Goal: Information Seeking & Learning: Learn about a topic

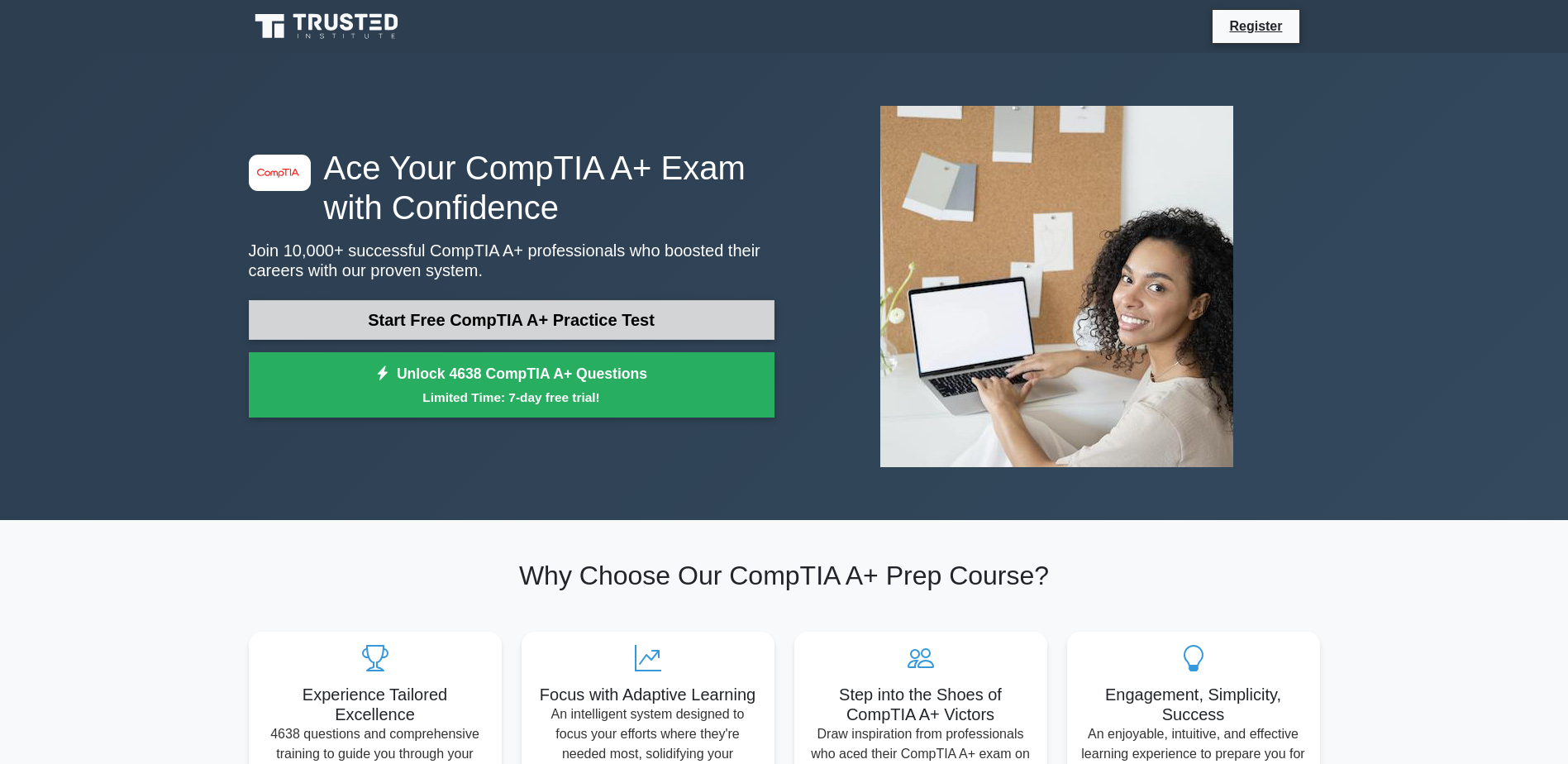
click at [477, 318] on link "Start Free CompTIA A+ Practice Test" at bounding box center [511, 320] width 526 height 40
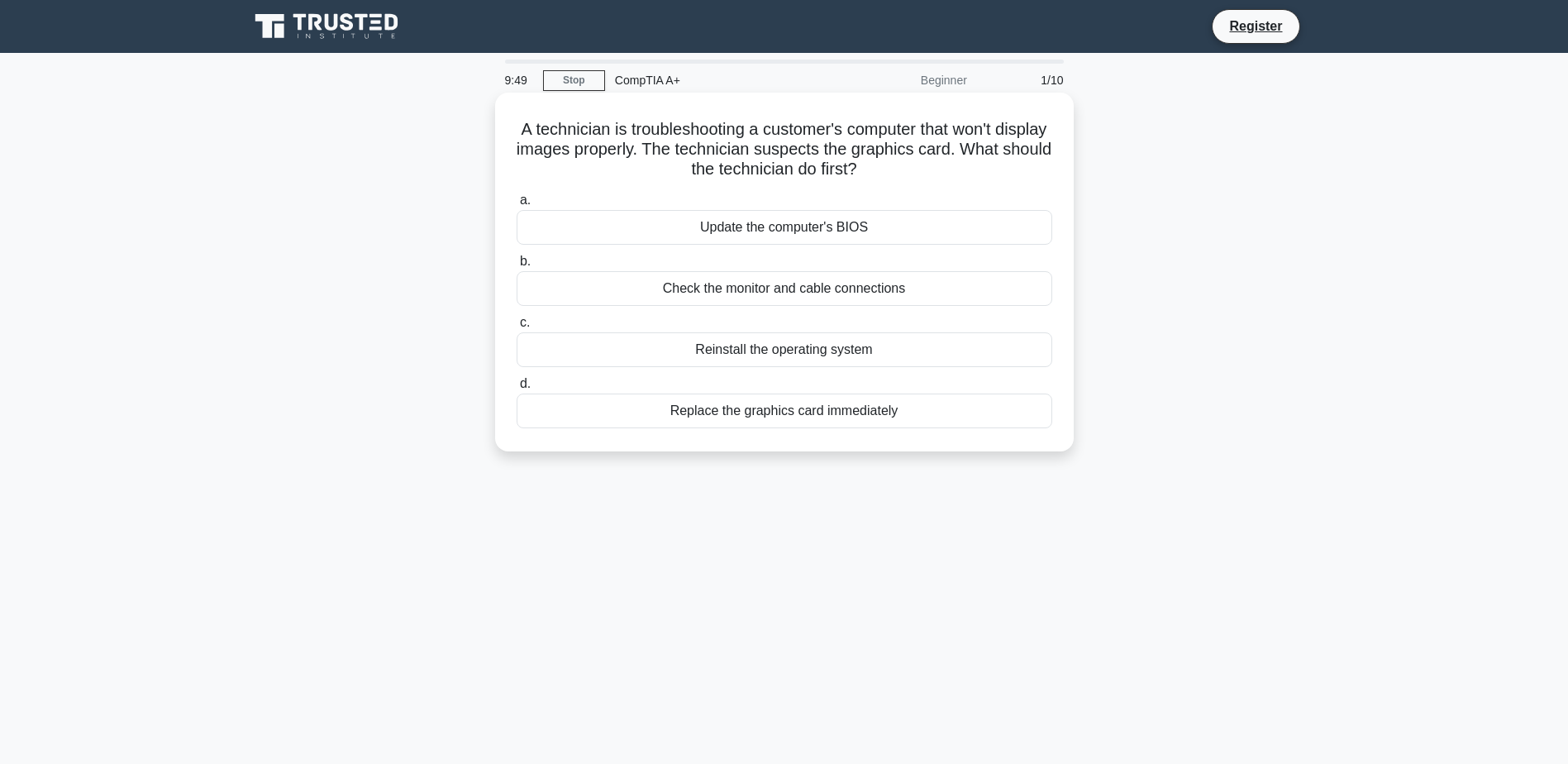
click at [838, 288] on div "Check the monitor and cable connections" at bounding box center [784, 289] width 535 height 34
click at [516, 267] on input "b. Check the monitor and cable connections" at bounding box center [516, 261] width 0 height 10
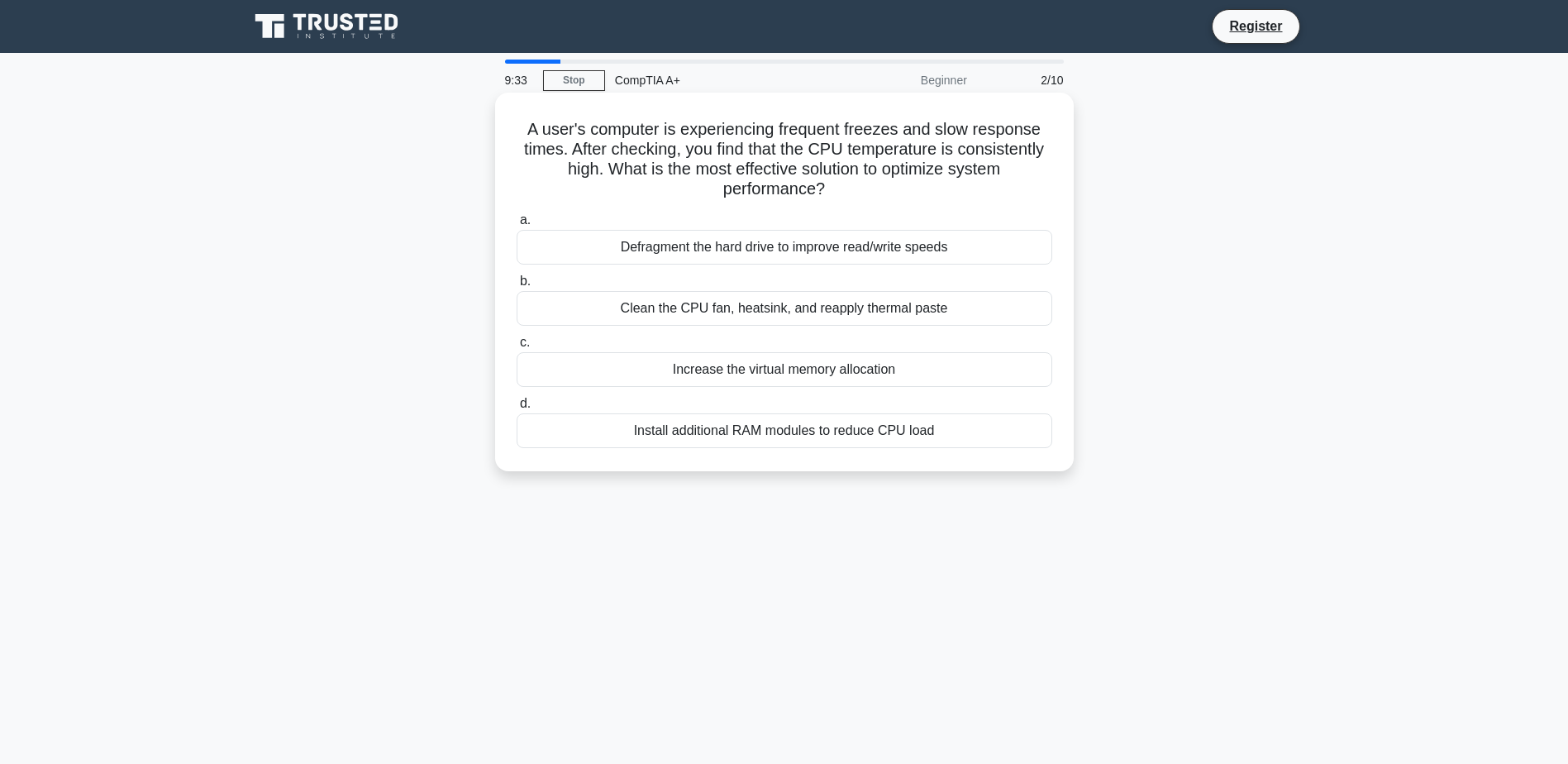
click at [879, 310] on div "Clean the CPU fan, heatsink, and reapply thermal paste" at bounding box center [784, 309] width 535 height 34
drag, startPoint x: 878, startPoint y: 310, endPoint x: 724, endPoint y: 312, distance: 154.0
click at [724, 312] on div "Clean the CPU fan, heatsink, and reapply thermal paste" at bounding box center [784, 309] width 535 height 34
click at [516, 287] on input "b. Clean the CPU fan, heatsink, and reapply thermal paste" at bounding box center [516, 281] width 0 height 10
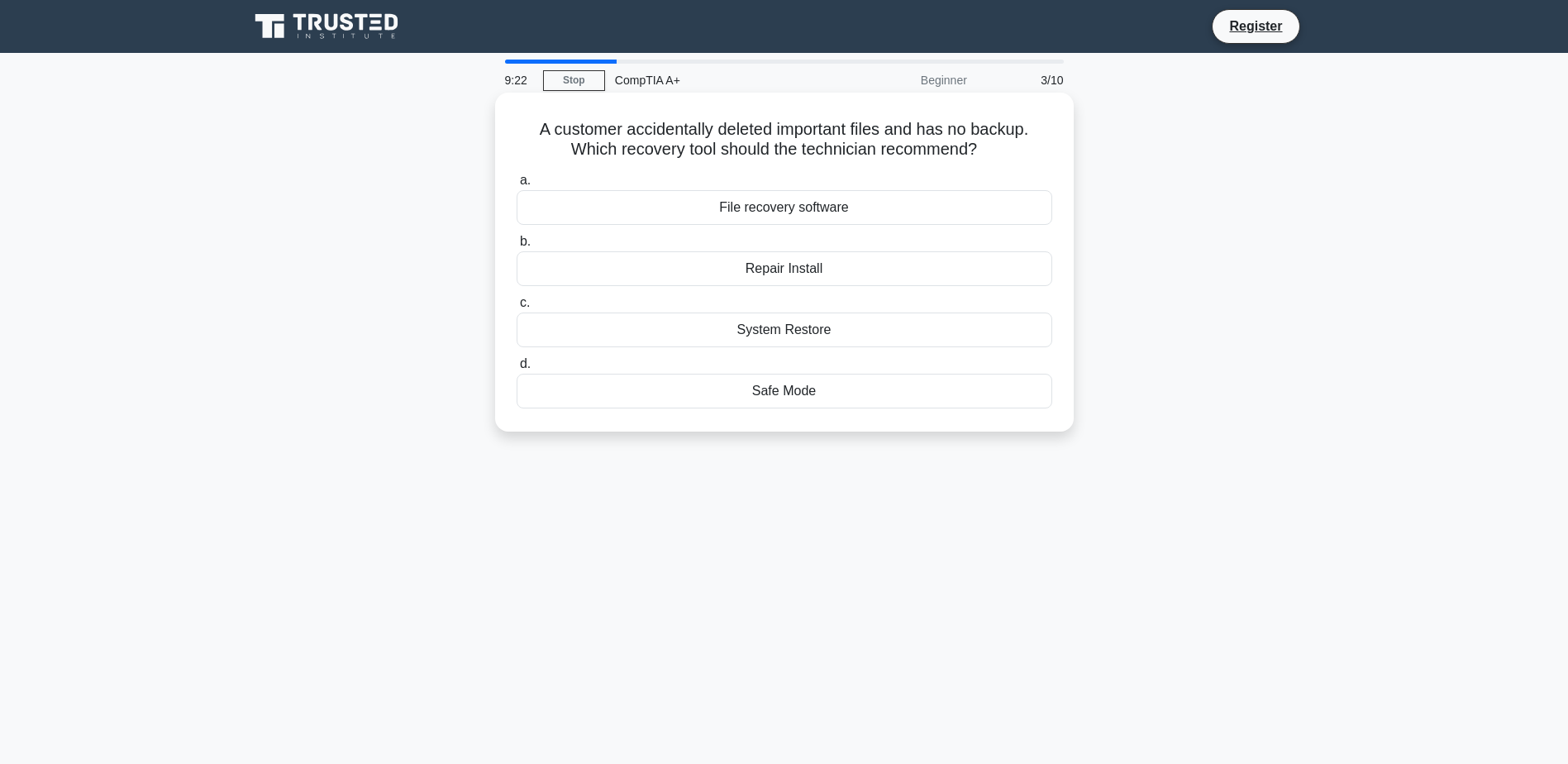
click at [813, 210] on div "File recovery software" at bounding box center [784, 208] width 535 height 34
click at [516, 186] on input "a. File recovery software" at bounding box center [516, 180] width 0 height 10
click at [824, 214] on div "HTML5 Integrity Checks" at bounding box center [784, 208] width 535 height 34
click at [516, 186] on input "a. HTML5 Integrity Checks" at bounding box center [516, 180] width 0 height 10
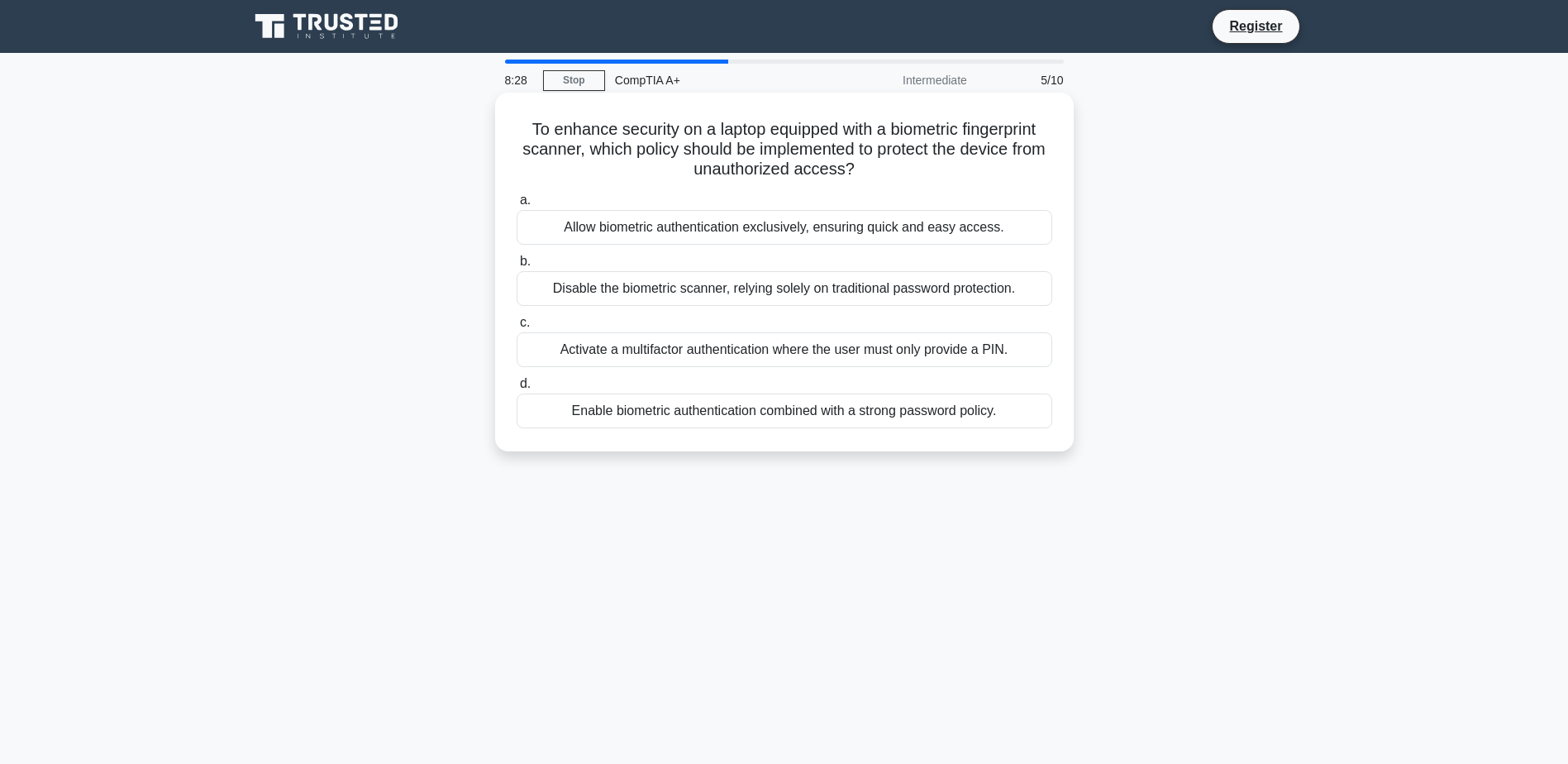
click at [789, 411] on div "Enable biometric authentication combined with a strong password policy." at bounding box center [784, 411] width 535 height 34
click at [516, 390] on input "d. Enable biometric authentication combined with a strong password policy." at bounding box center [516, 384] width 0 height 10
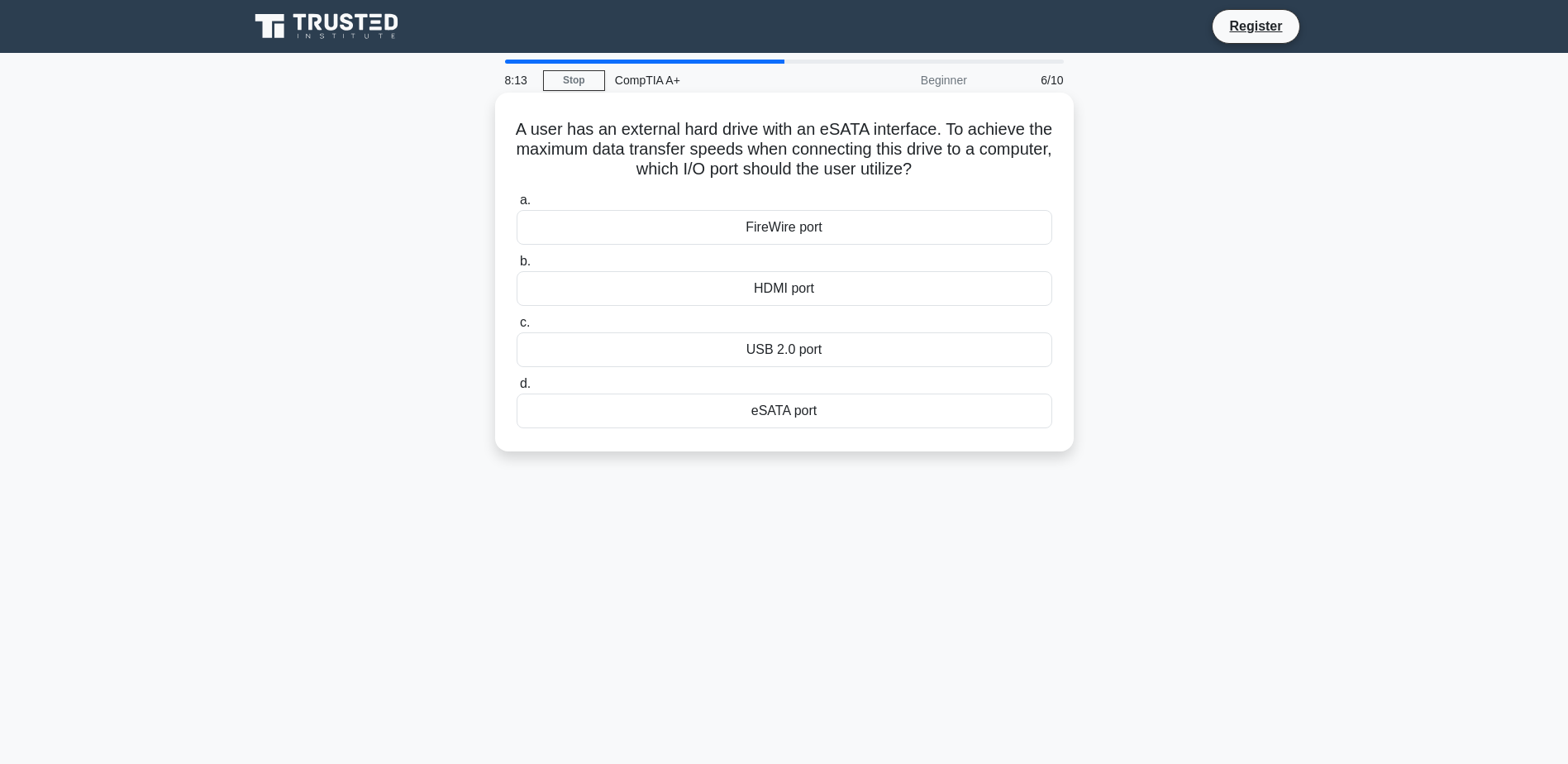
click at [801, 411] on div "eSATA port" at bounding box center [784, 411] width 535 height 34
click at [516, 390] on input "d. eSATA port" at bounding box center [516, 384] width 0 height 10
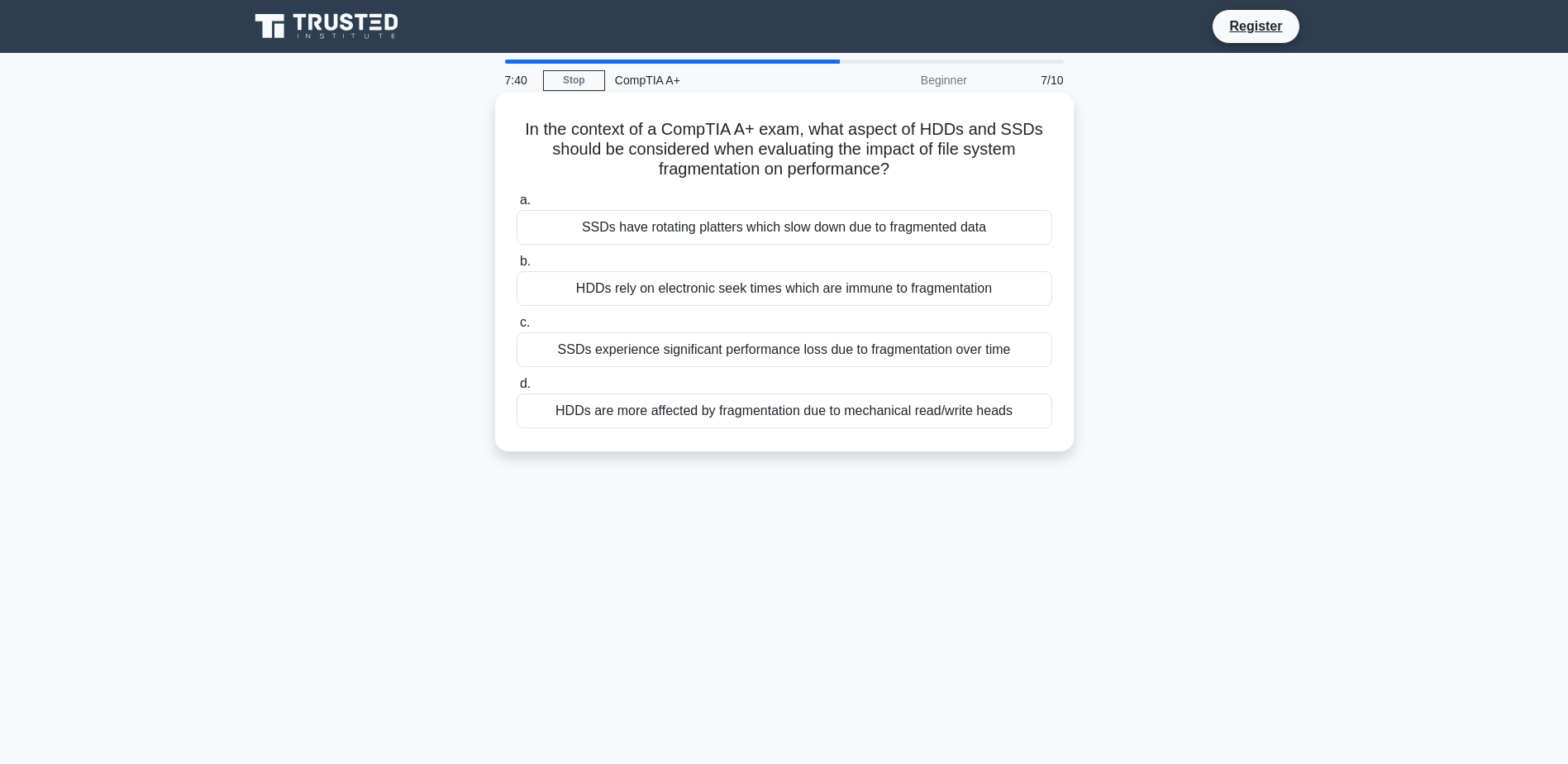
click at [738, 413] on div "HDDs are more affected by fragmentation due to mechanical read/write heads" at bounding box center [784, 411] width 535 height 34
click at [516, 390] on input "d. HDDs are more affected by fragmentation due to mechanical read/write heads" at bounding box center [516, 384] width 0 height 10
click at [813, 223] on div "Roll back the video card driver to the previous version." at bounding box center [784, 227] width 535 height 34
click at [516, 206] on input "a. Roll back the video card driver to the previous version." at bounding box center [516, 200] width 0 height 10
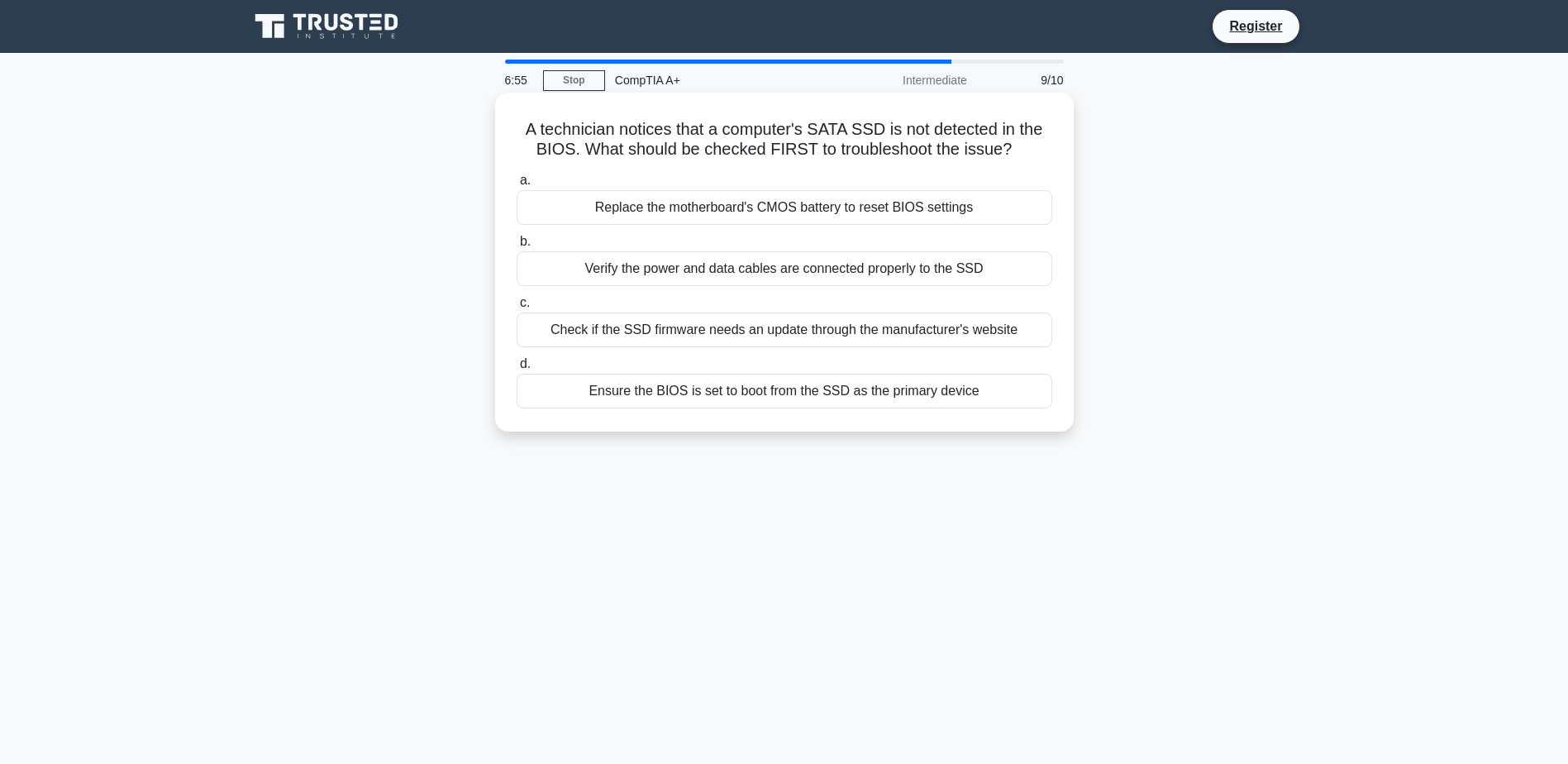
click at [825, 339] on div "Check if the SSD firmware needs an update through the manufacturer's website" at bounding box center [784, 330] width 535 height 34
click at [516, 309] on input "c. Check if the SSD firmware needs an update through the manufacturer's website" at bounding box center [516, 302] width 0 height 10
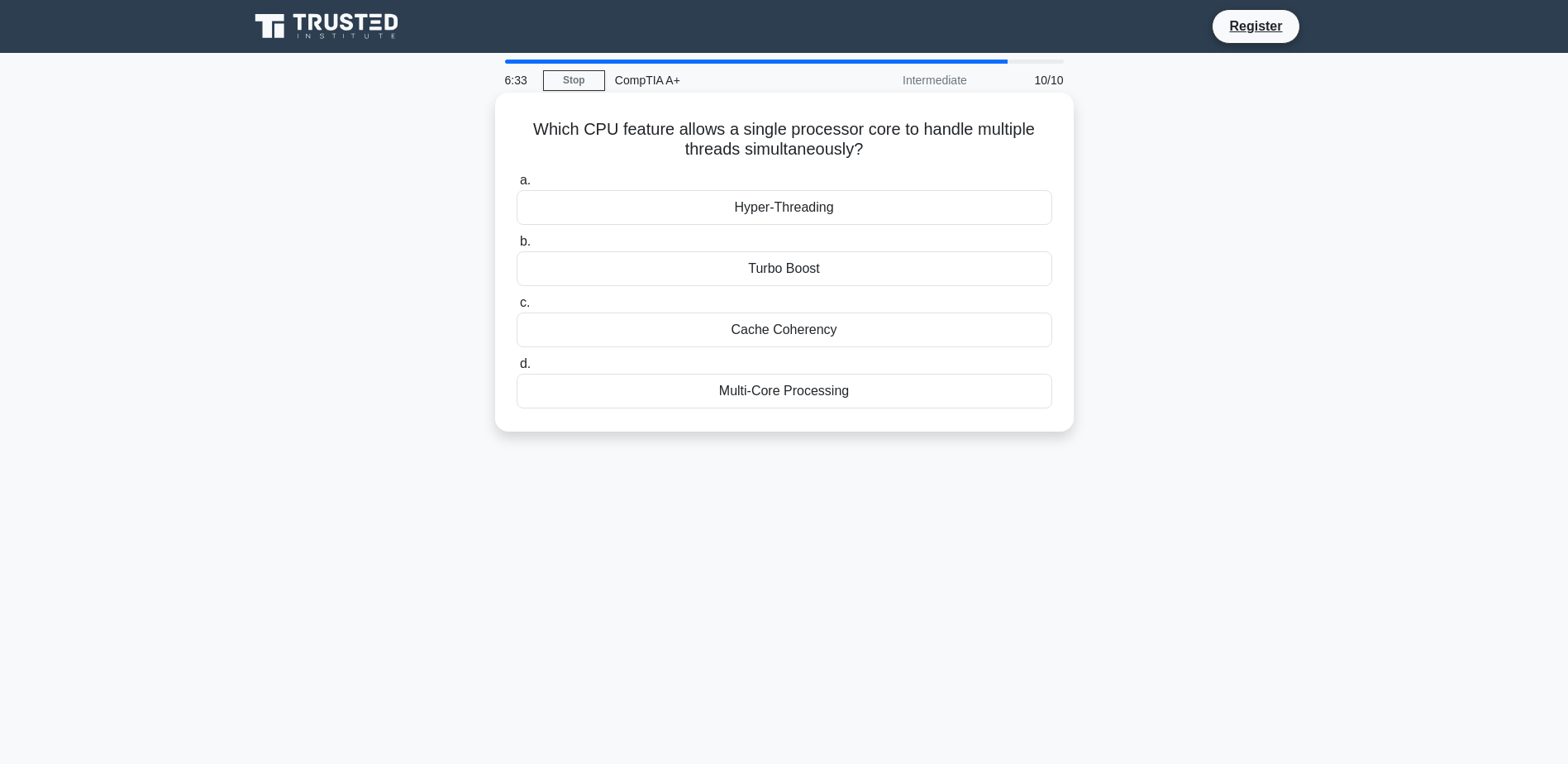
click at [784, 397] on div "Multi-Core Processing" at bounding box center [784, 391] width 535 height 34
click at [516, 370] on input "d. Multi-Core Processing" at bounding box center [516, 364] width 0 height 10
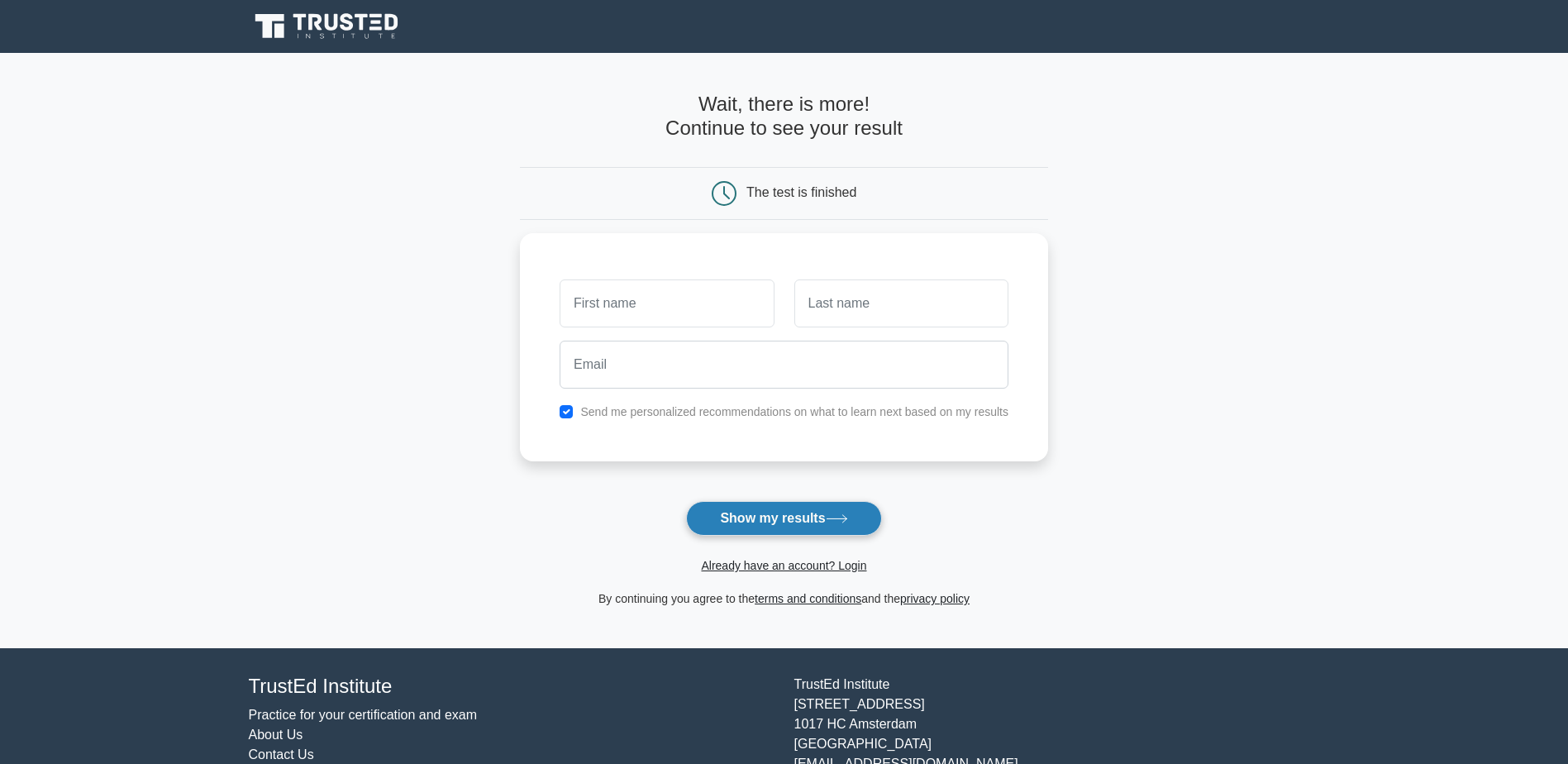
click at [793, 506] on button "Show my results" at bounding box center [783, 518] width 195 height 34
